Goal: Find specific page/section: Find specific page/section

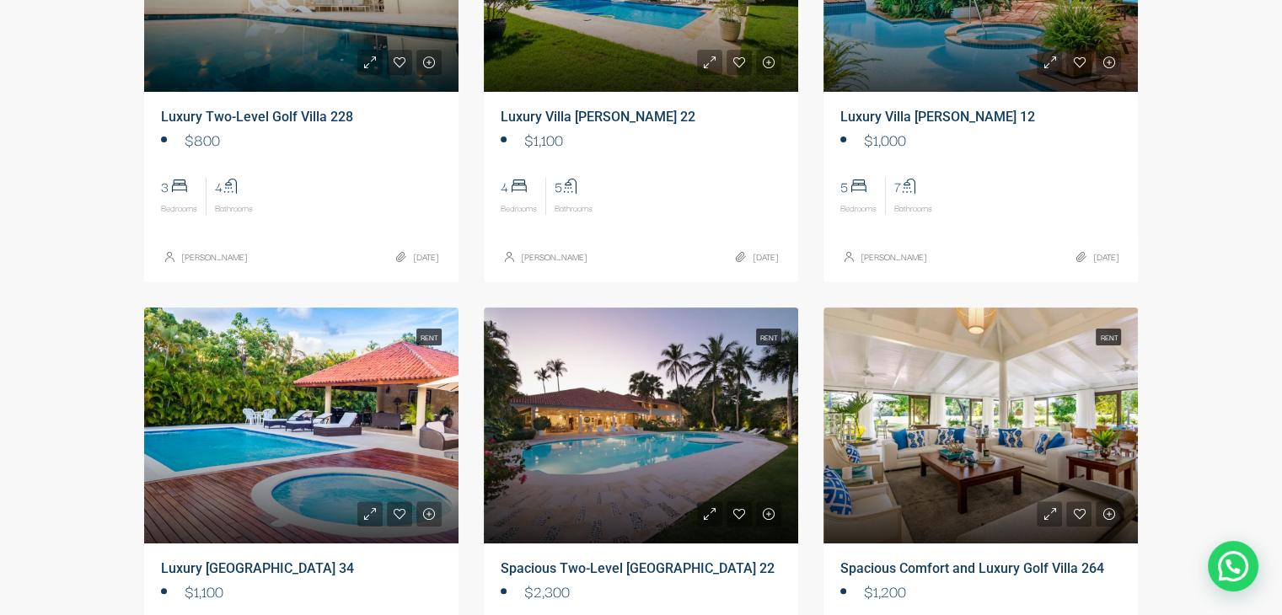
scroll to position [371, 0]
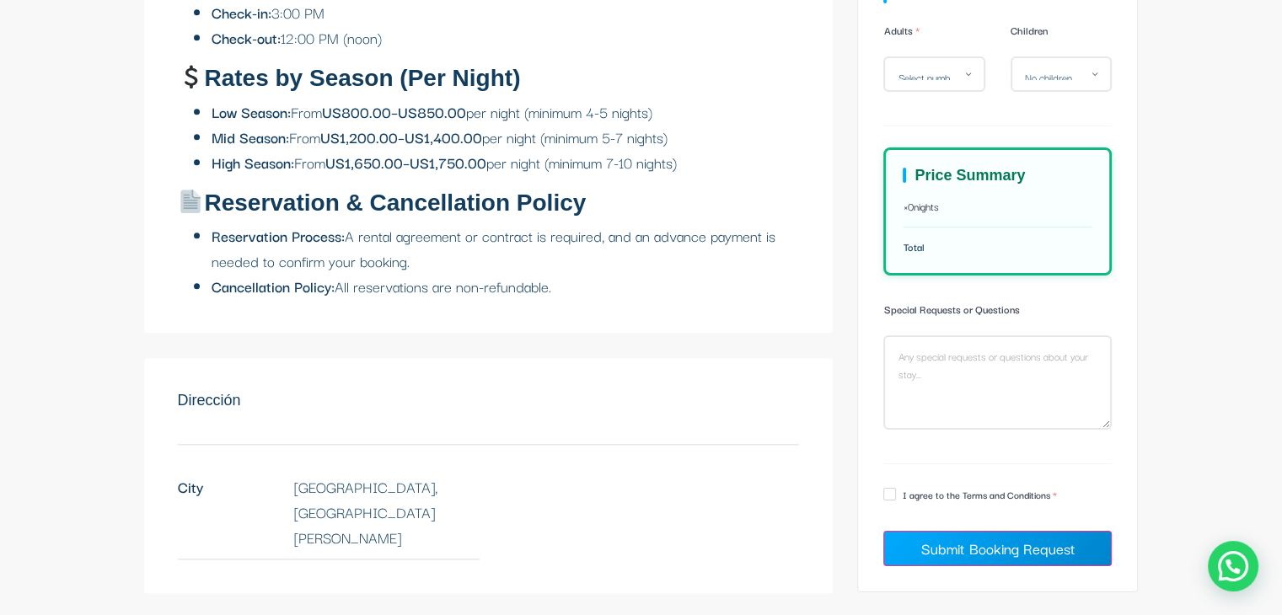
scroll to position [1989, 0]
